Goal: Information Seeking & Learning: Learn about a topic

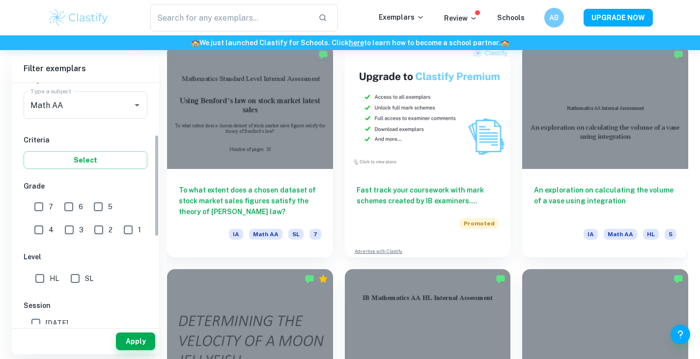
scroll to position [122, 0]
click at [46, 277] on input "HL" at bounding box center [40, 278] width 20 height 20
checkbox input "true"
click at [44, 208] on input "7" at bounding box center [39, 207] width 20 height 20
checkbox input "true"
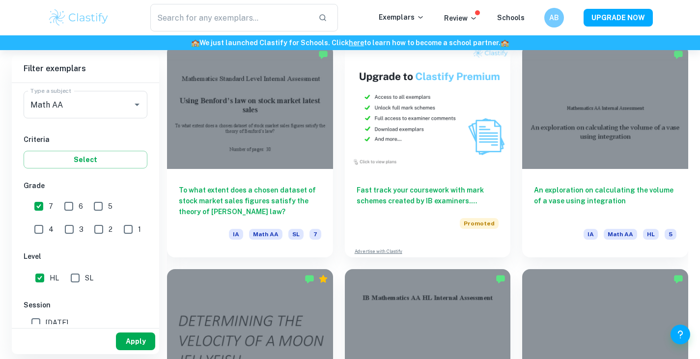
click at [144, 338] on button "Apply" at bounding box center [135, 342] width 39 height 18
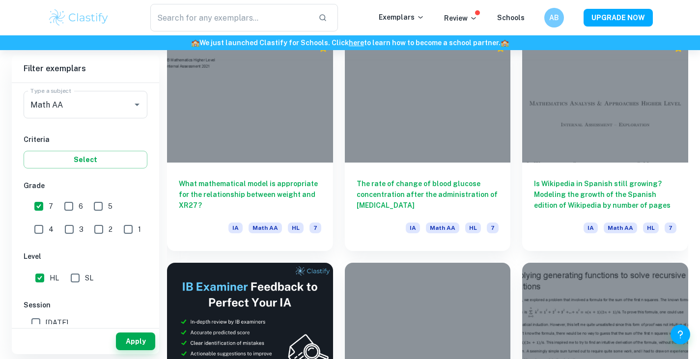
scroll to position [1416, 0]
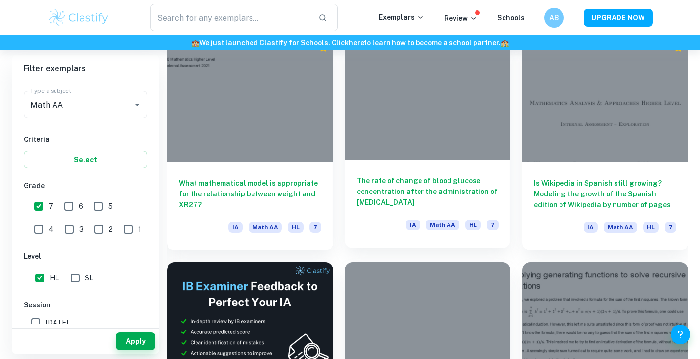
click at [367, 204] on h6 "The rate of change of blood glucose concentration after the administration of i…" at bounding box center [428, 191] width 142 height 32
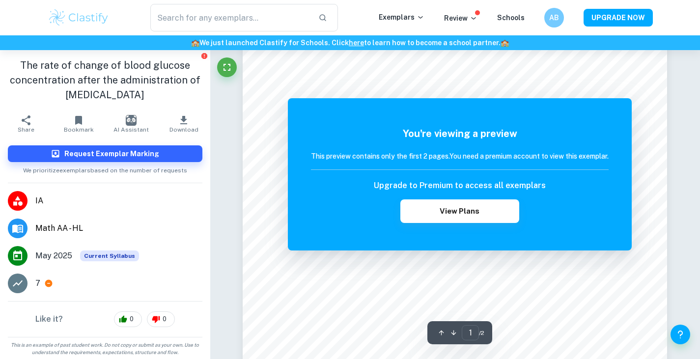
scroll to position [1, 0]
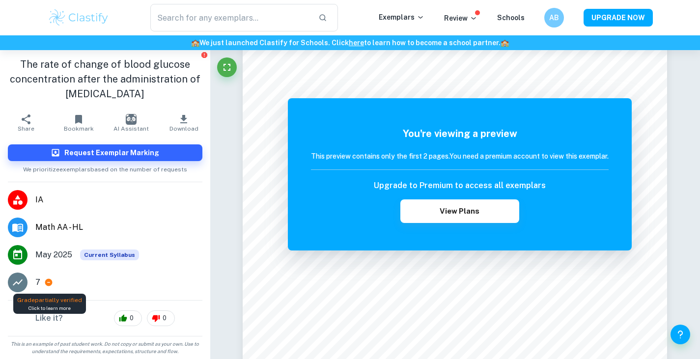
click at [50, 285] on icon at bounding box center [48, 282] width 7 height 7
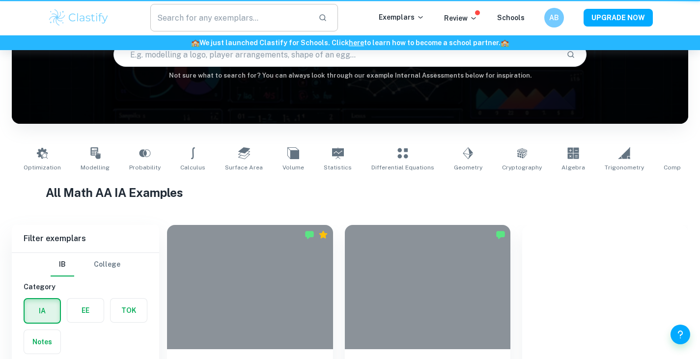
scroll to position [1416, 0]
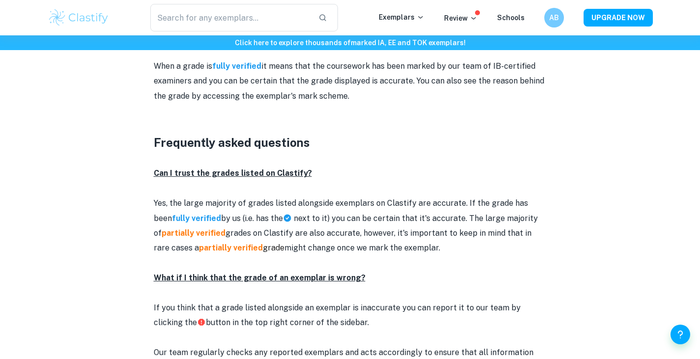
scroll to position [1136, 0]
